Goal: Task Accomplishment & Management: Use online tool/utility

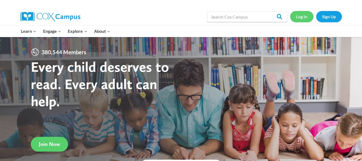
click at [300, 18] on link "Log In" at bounding box center [302, 16] width 23 height 11
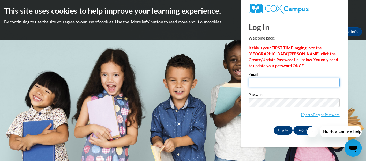
type input "[EMAIL_ADDRESS][DOMAIN_NAME]"
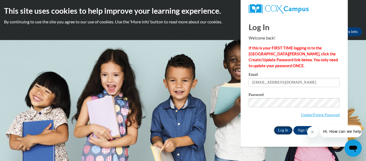
click at [283, 132] on input "Log In" at bounding box center [283, 130] width 19 height 9
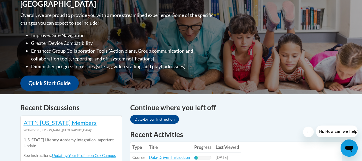
scroll to position [188, 0]
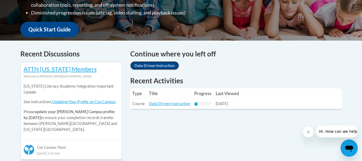
click at [163, 64] on link "Data-Driven Instruction" at bounding box center [154, 65] width 49 height 9
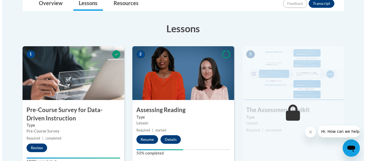
scroll to position [161, 0]
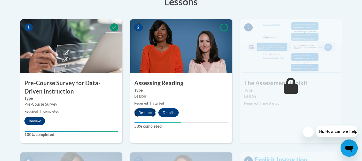
click at [146, 112] on button "Resume" at bounding box center [145, 112] width 22 height 9
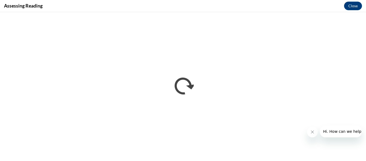
scroll to position [0, 0]
